Goal: Entertainment & Leisure: Consume media (video, audio)

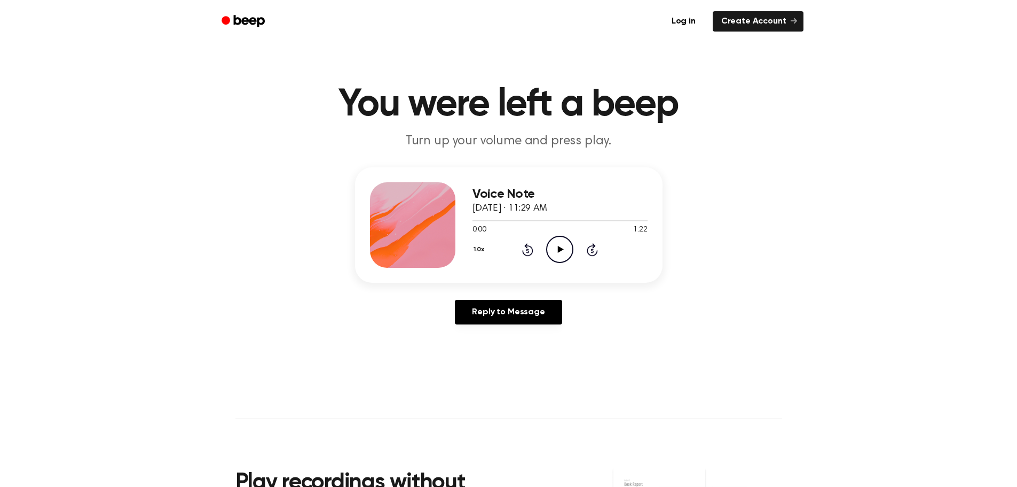
click at [848, 150] on main "You were left a beep Turn up your volume and press play. Voice Note [DATE] · 11…" at bounding box center [508, 329] width 1017 height 659
click at [552, 244] on icon "Play Audio" at bounding box center [559, 249] width 27 height 27
click at [556, 247] on icon "Pause Audio" at bounding box center [559, 249] width 27 height 27
click at [558, 240] on icon "Play Audio" at bounding box center [559, 249] width 27 height 27
drag, startPoint x: 499, startPoint y: 222, endPoint x: 443, endPoint y: 219, distance: 56.2
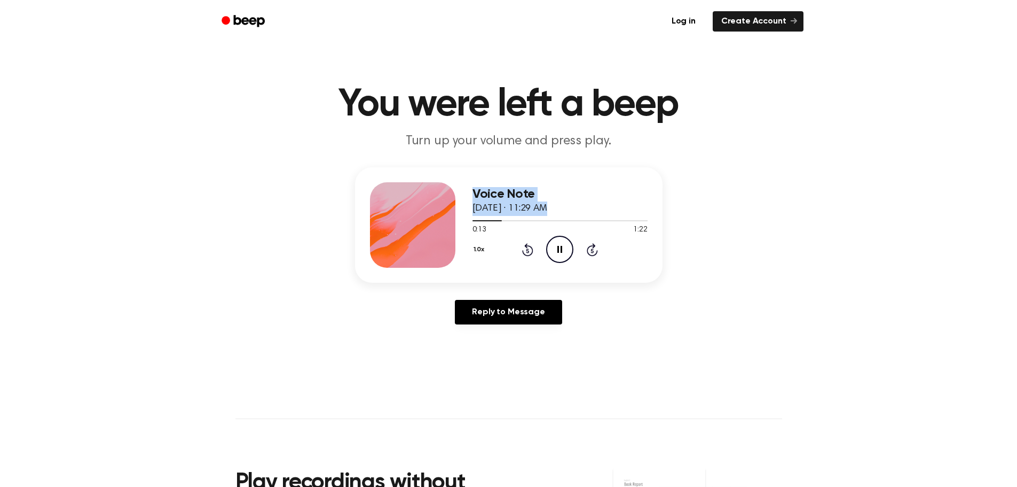
click at [443, 219] on div "Voice Note [DATE] · 11:29 AM 0:13 1:22 Your browser does not support the [objec…" at bounding box center [509, 224] width 308 height 115
click at [483, 221] on div at bounding box center [560, 220] width 175 height 9
drag, startPoint x: 483, startPoint y: 221, endPoint x: 467, endPoint y: 218, distance: 16.3
click at [467, 218] on div "Voice Note [DATE] · 11:29 AM 0:05 1:22 Your browser does not support the [objec…" at bounding box center [509, 224] width 308 height 115
click at [569, 250] on icon "Pause Audio" at bounding box center [559, 249] width 27 height 27
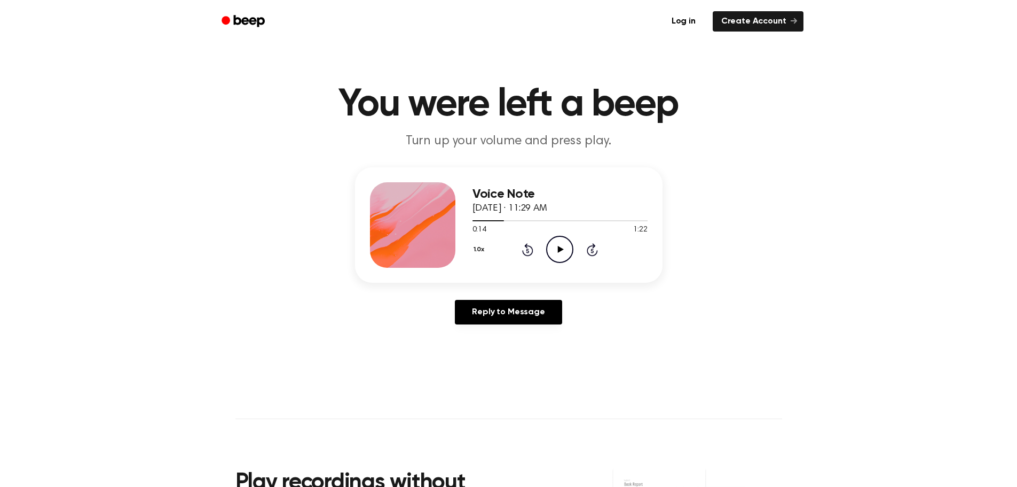
click at [569, 250] on icon "Play Audio" at bounding box center [559, 249] width 27 height 27
drag, startPoint x: 503, startPoint y: 221, endPoint x: 439, endPoint y: 212, distance: 64.1
click at [439, 212] on div "Voice Note [DATE] · 11:29 AM 0:15 1:22 Your browser does not support the [objec…" at bounding box center [509, 224] width 308 height 115
click at [474, 221] on div at bounding box center [491, 220] width 37 height 1
click at [561, 250] on icon at bounding box center [561, 249] width 6 height 7
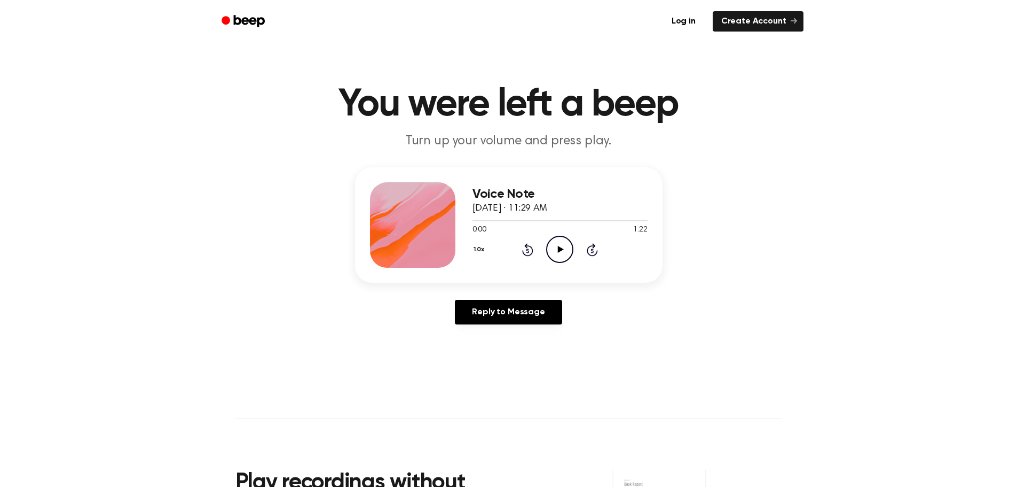
click at [563, 240] on icon "Play Audio" at bounding box center [559, 249] width 27 height 27
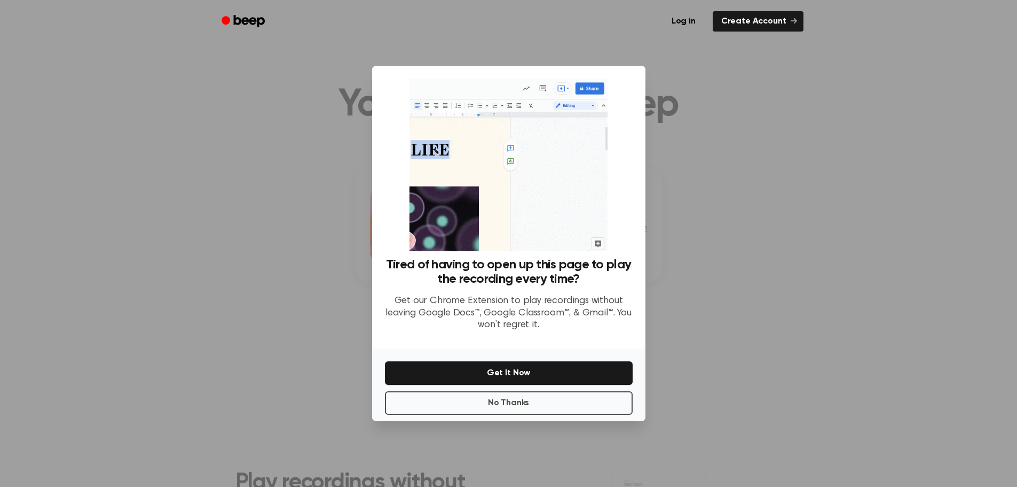
click at [691, 278] on div at bounding box center [508, 243] width 1017 height 487
click at [512, 397] on button "No Thanks" at bounding box center [509, 402] width 248 height 23
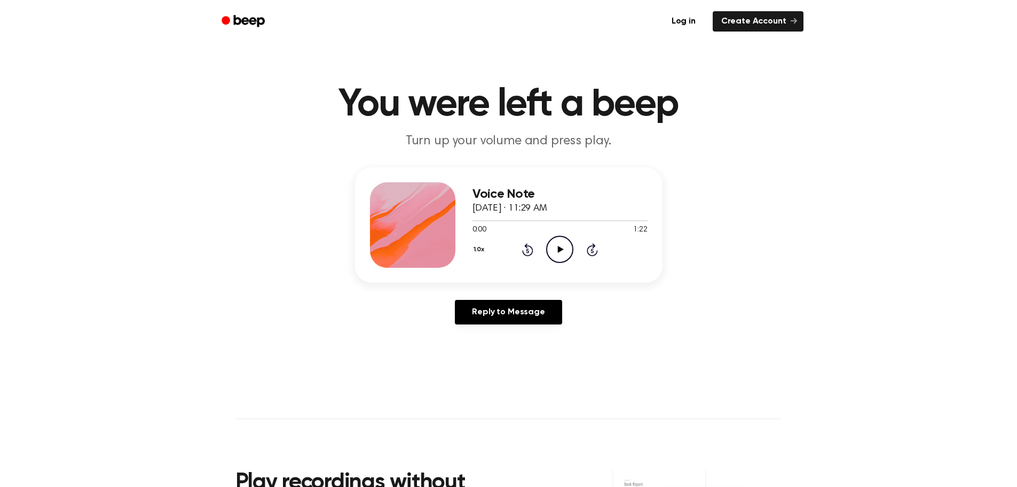
click at [559, 247] on icon at bounding box center [561, 249] width 6 height 7
click at [562, 248] on icon at bounding box center [561, 249] width 6 height 7
click at [557, 245] on icon "Play Audio" at bounding box center [559, 249] width 27 height 27
